Goal: Information Seeking & Learning: Learn about a topic

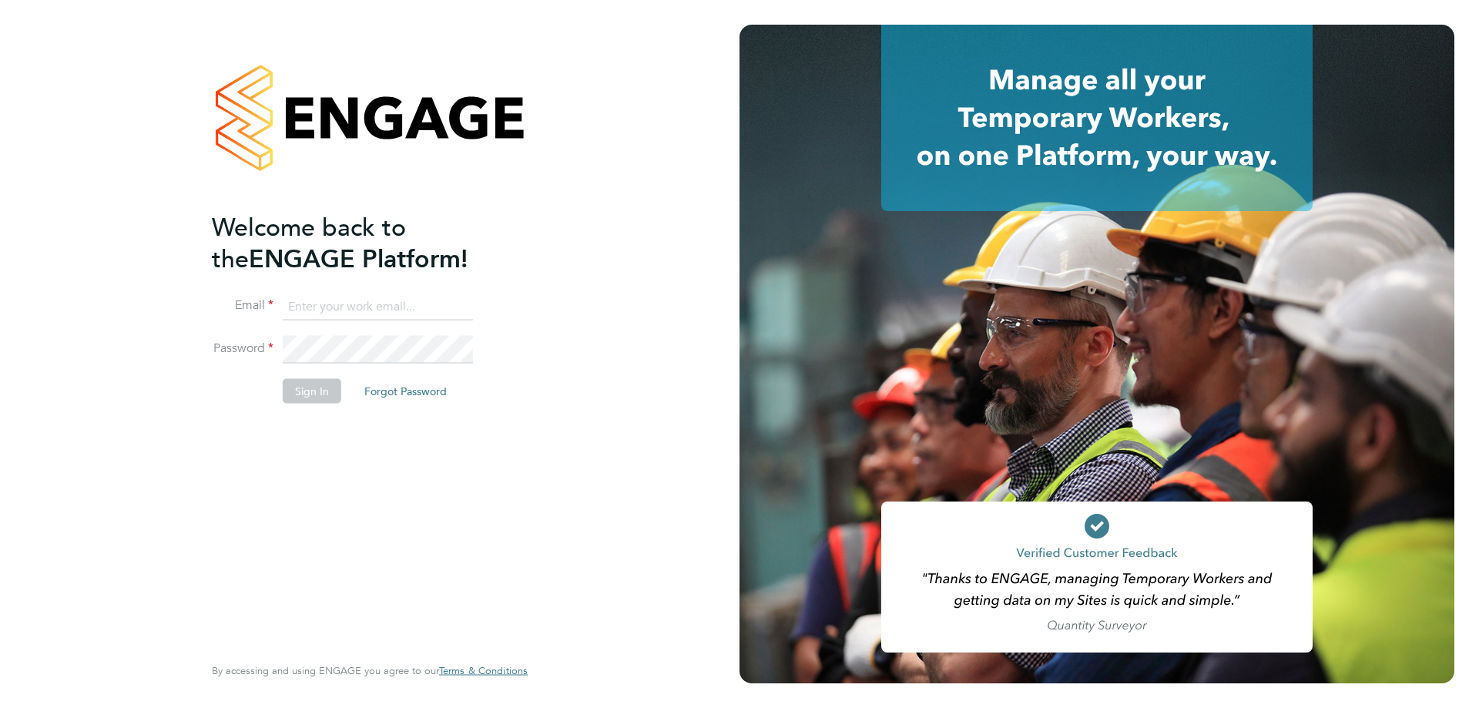
type input "[DOMAIN_NAME][EMAIL_ADDRESS][DOMAIN_NAME]"
click at [307, 391] on button "Sign In" at bounding box center [312, 390] width 59 height 25
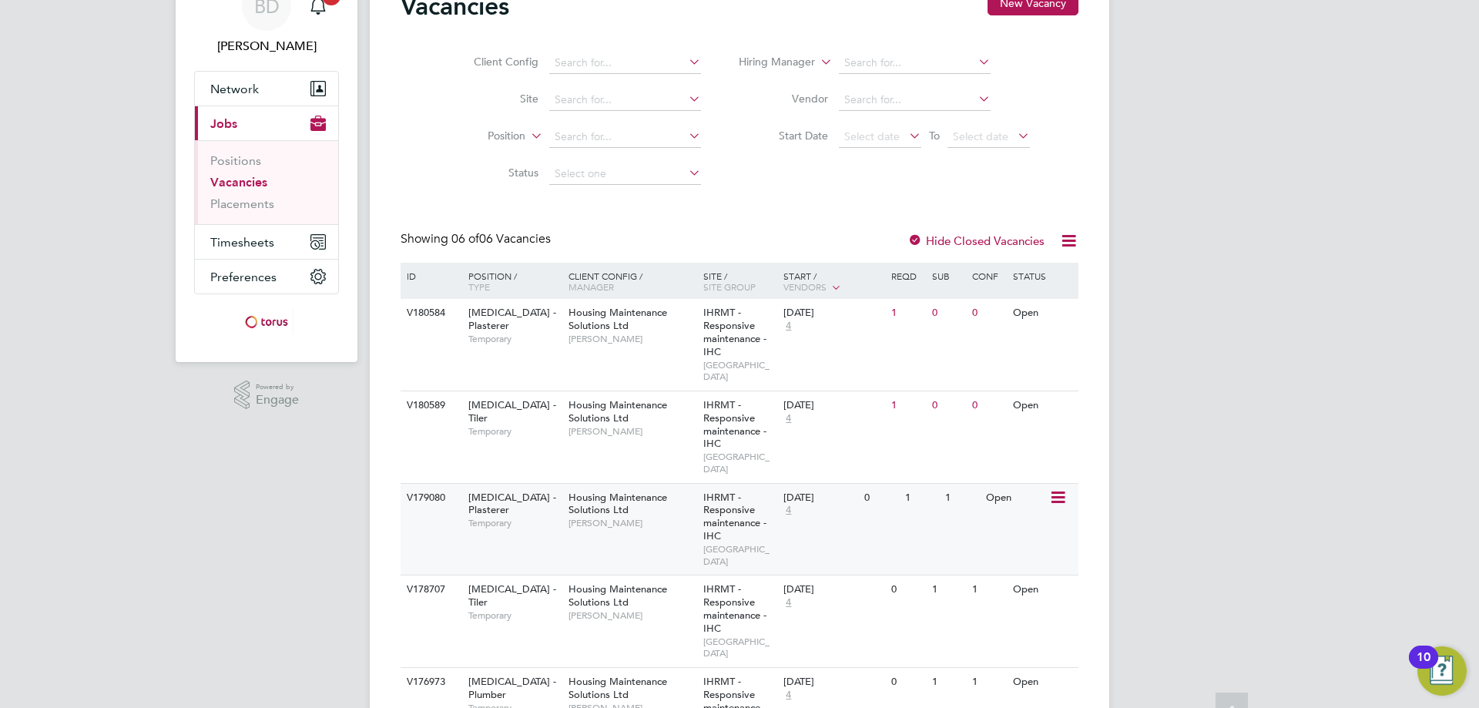
scroll to position [154, 0]
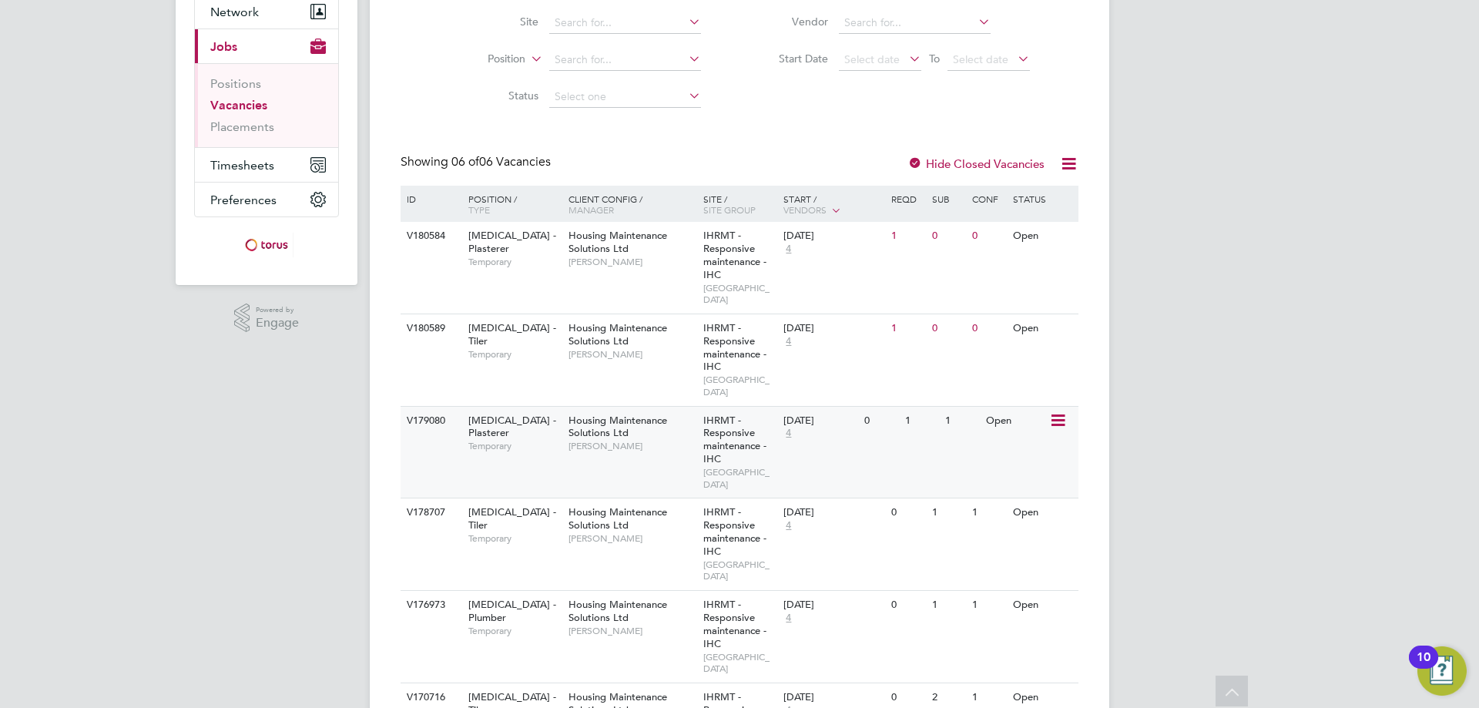
click at [1056, 411] on icon at bounding box center [1056, 420] width 15 height 18
click at [1020, 430] on li "View Details" at bounding box center [1018, 432] width 89 height 22
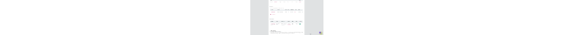
scroll to position [15, 70]
